Goal: Check status: Check status

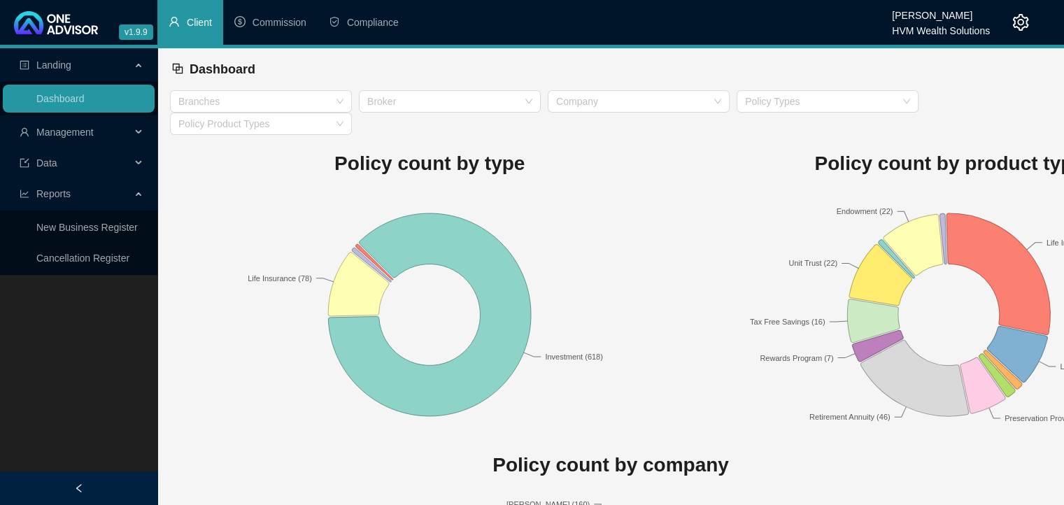
click at [188, 27] on span "Client" at bounding box center [199, 22] width 25 height 11
click at [132, 192] on div "Reports" at bounding box center [79, 194] width 152 height 28
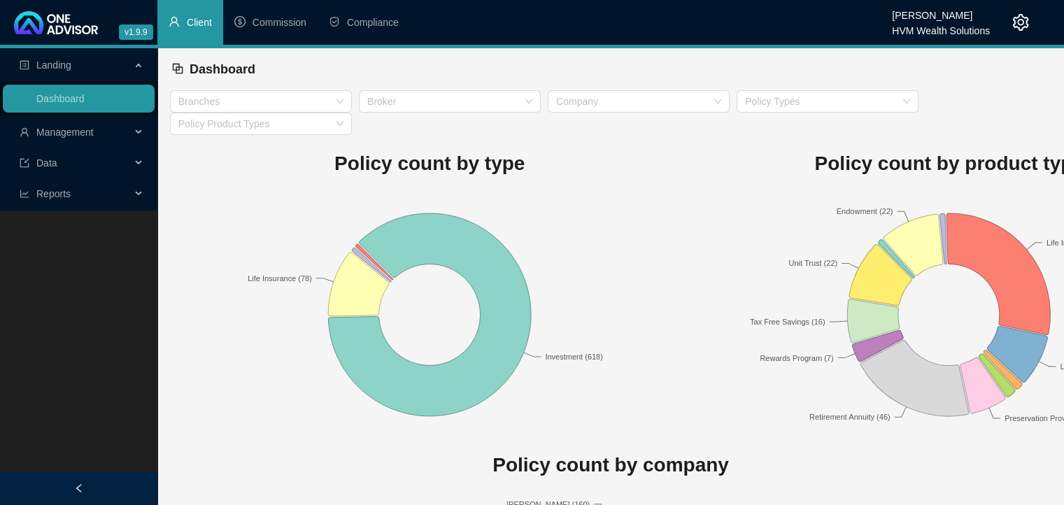
click at [132, 192] on div "Reports" at bounding box center [79, 194] width 152 height 28
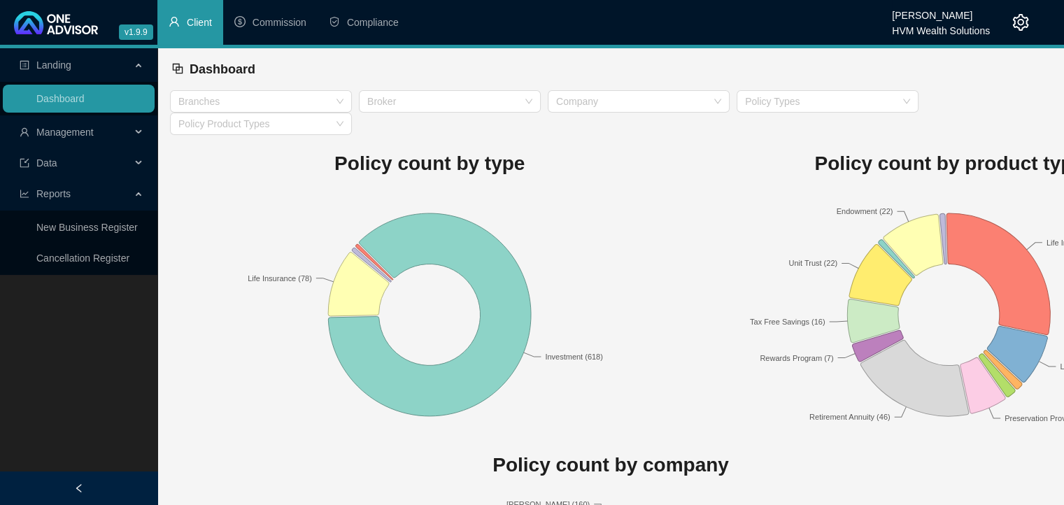
click at [134, 129] on div "Management" at bounding box center [79, 132] width 152 height 28
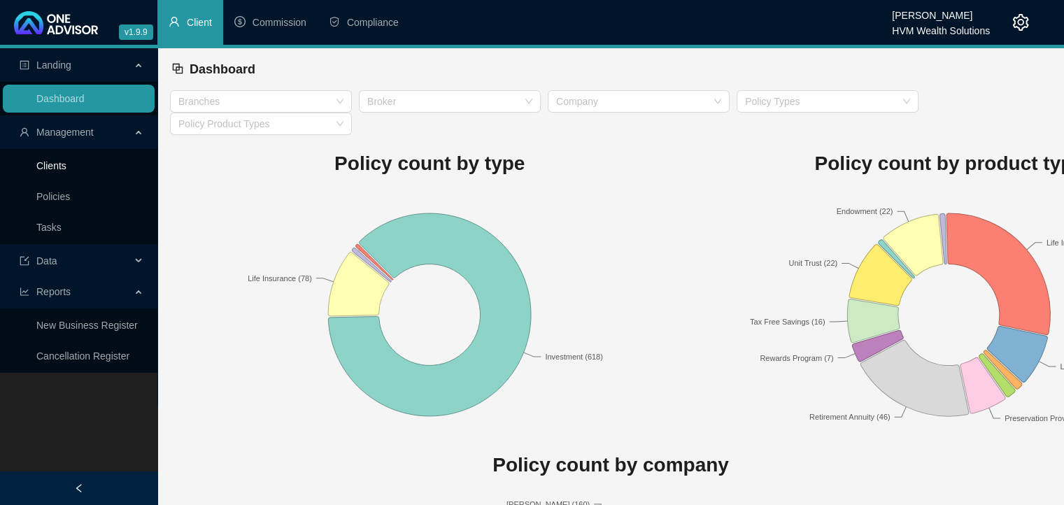
click at [54, 169] on link "Clients" at bounding box center [51, 165] width 30 height 11
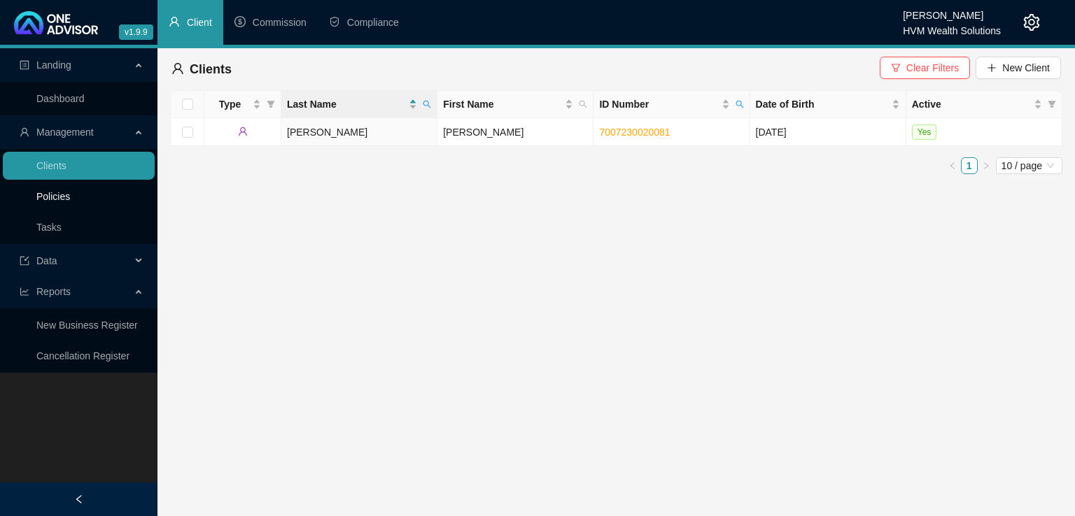
click at [70, 197] on link "Policies" at bounding box center [53, 196] width 34 height 11
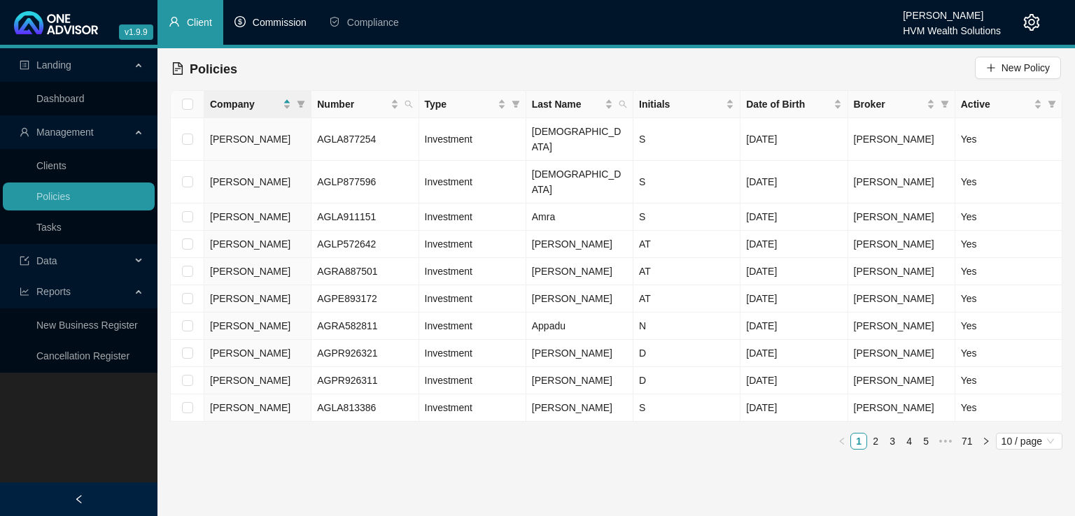
click at [265, 27] on span "Commission" at bounding box center [280, 22] width 54 height 11
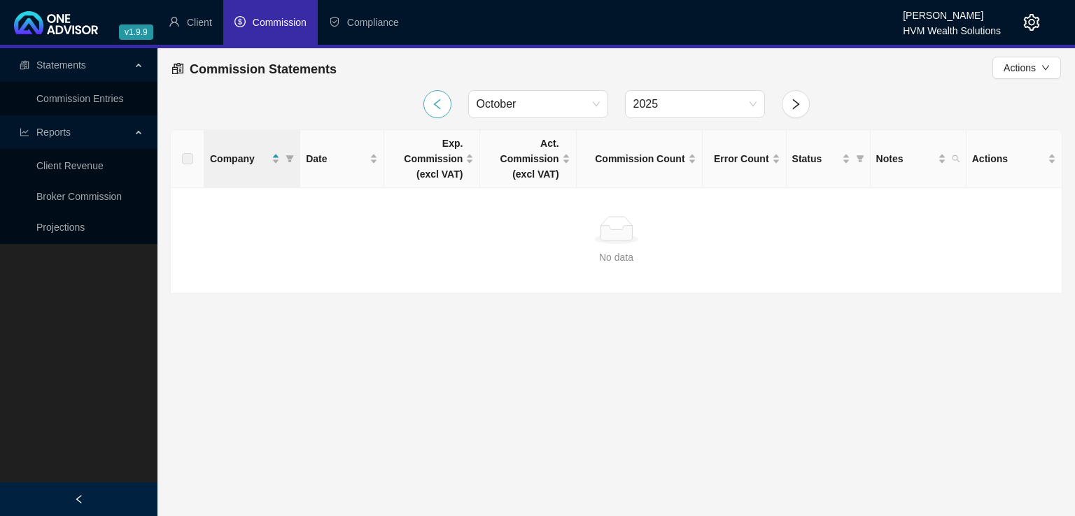
click at [433, 106] on icon "left" at bounding box center [437, 104] width 13 height 13
